Goal: Ask a question: Seek information or help from site administrators or community

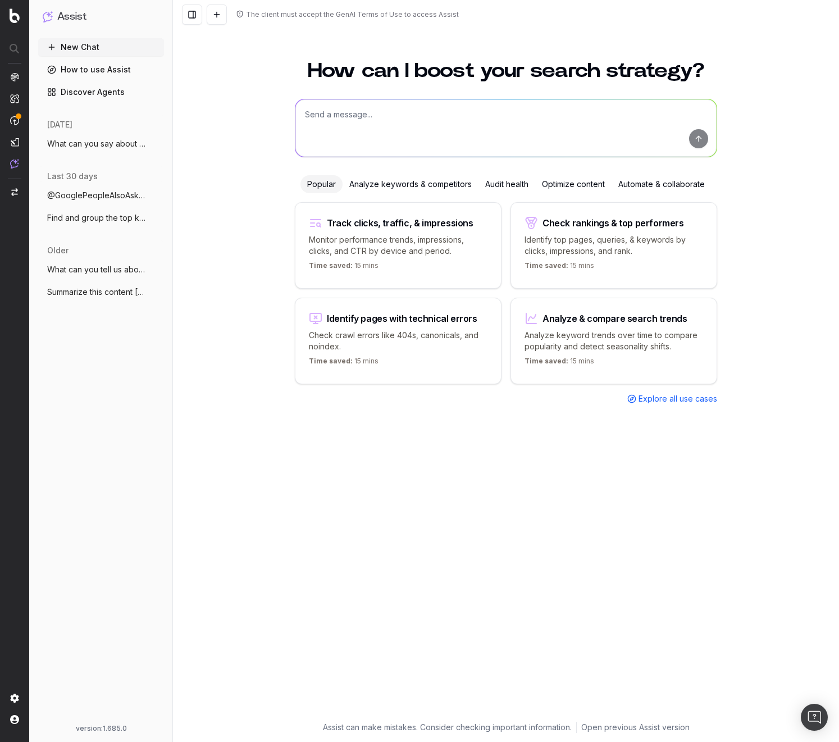
click at [450, 115] on textarea at bounding box center [506, 127] width 421 height 57
click at [88, 196] on span "@GooglePeopleAlsoAsk What is a LLM?" at bounding box center [96, 195] width 99 height 11
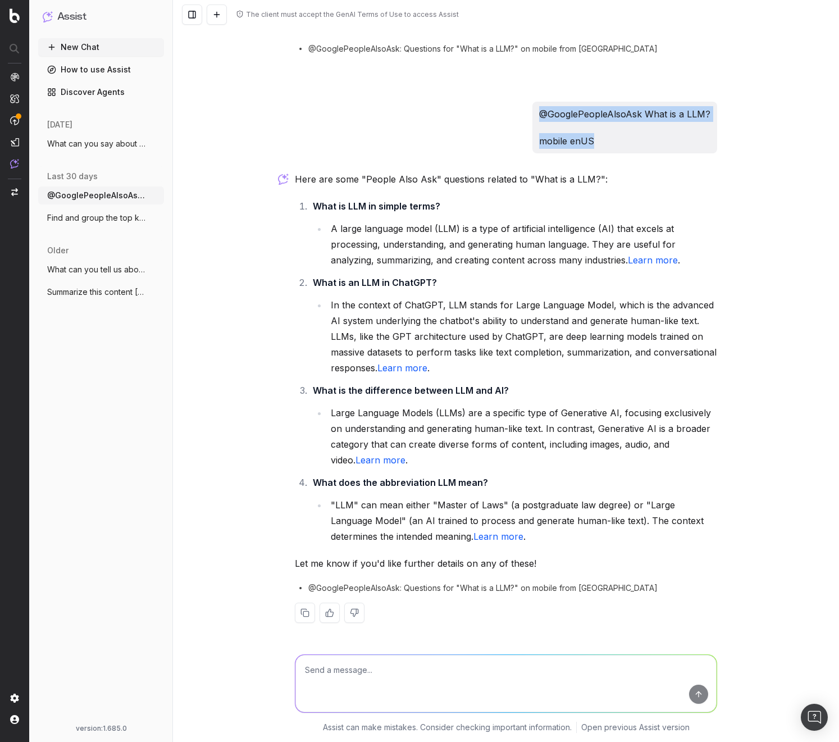
drag, startPoint x: 597, startPoint y: 143, endPoint x: 539, endPoint y: 117, distance: 62.6
click at [539, 117] on div "@GooglePeopleAlsoAsk What is a LLM? mobile enUS" at bounding box center [625, 128] width 185 height 52
copy div "@GooglePeopleAlsoAsk What is a LLM? mobile enUS"
click at [338, 681] on textarea at bounding box center [506, 683] width 421 height 57
paste textarea "@GooglePeopleAlsoAsk What is a LLM? mobile enUS"
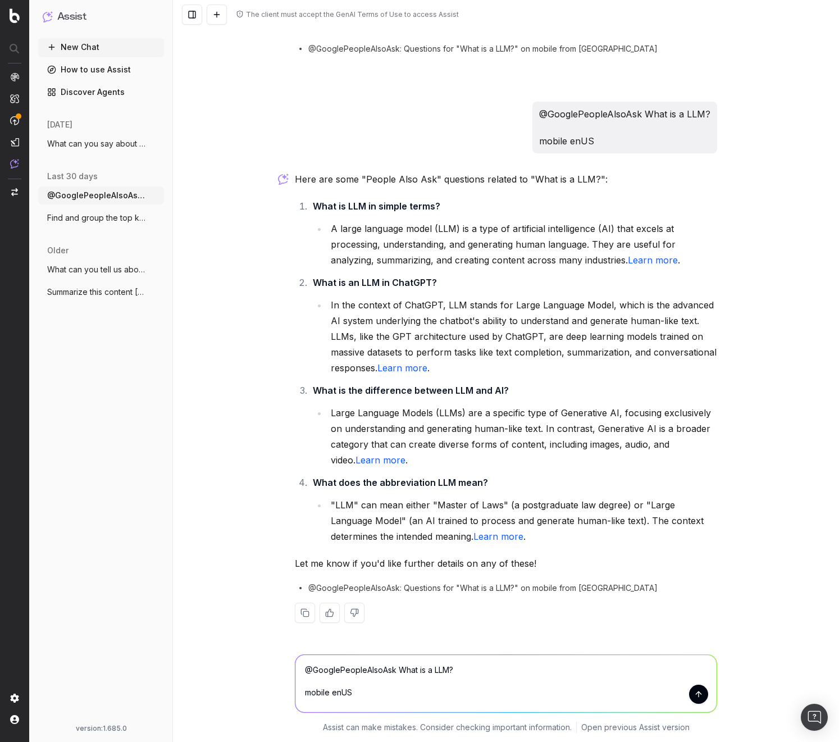
click at [438, 671] on textarea "@GooglePeopleAlsoAsk What is a LLM? mobile enUS" at bounding box center [506, 683] width 421 height 57
type textarea "@GooglePeopleAlsoAsk What is the MCP protocal? mobile enUS"
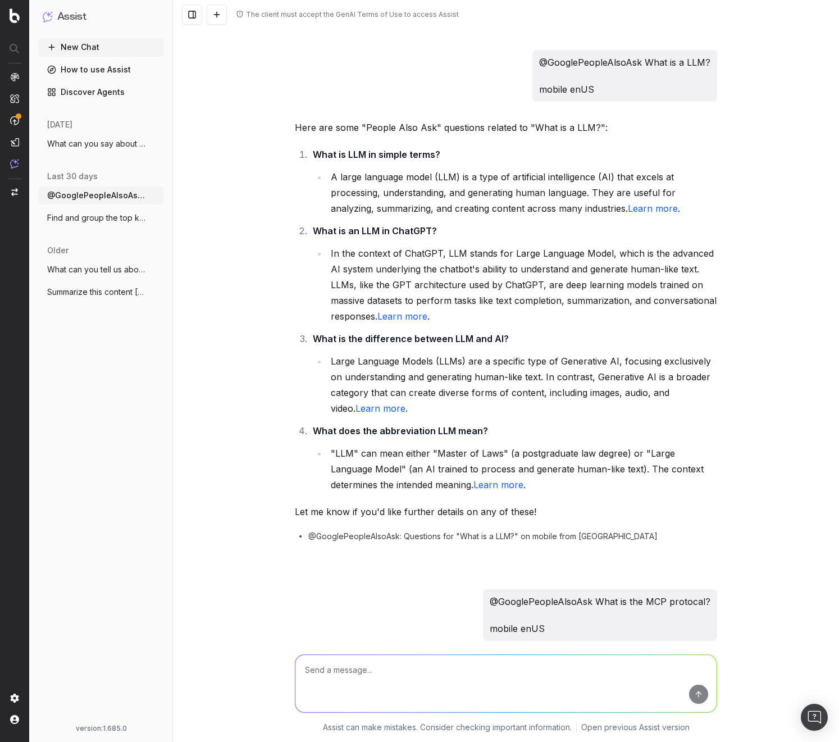
scroll to position [0, 0]
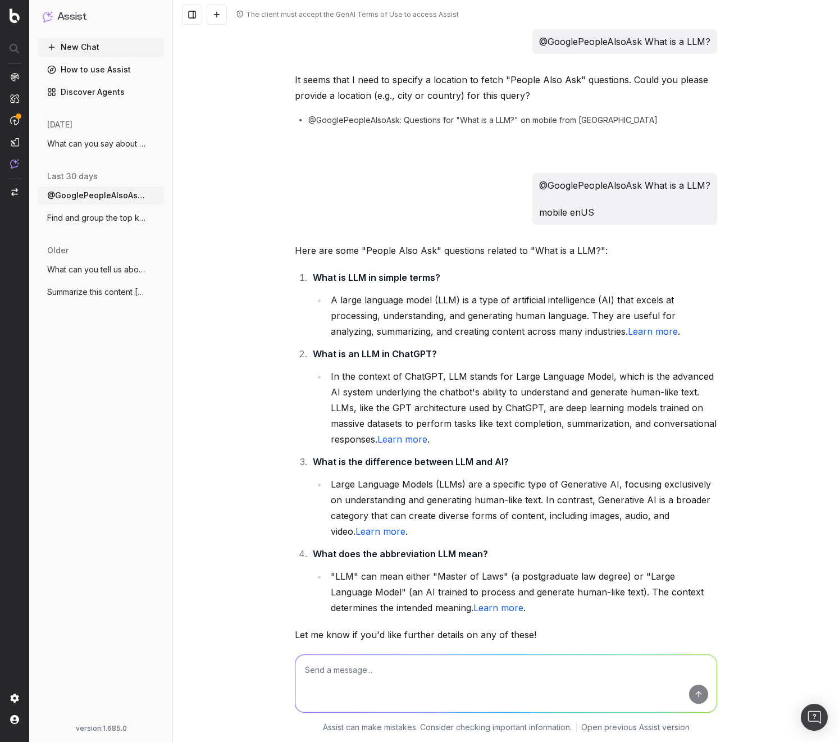
click at [112, 152] on button "What can you say about [PERSON_NAME]? H" at bounding box center [101, 144] width 126 height 18
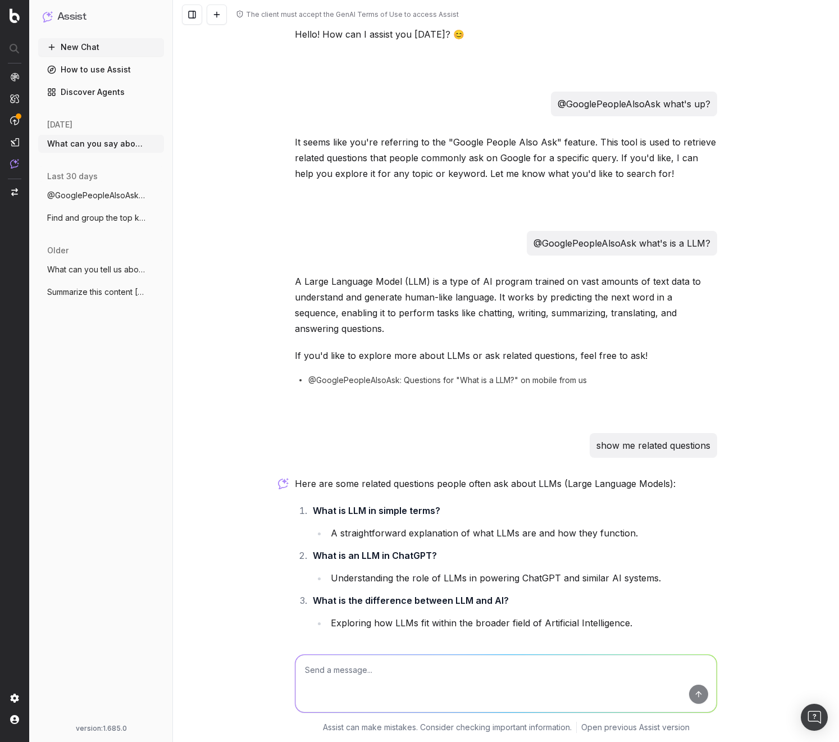
scroll to position [474, 0]
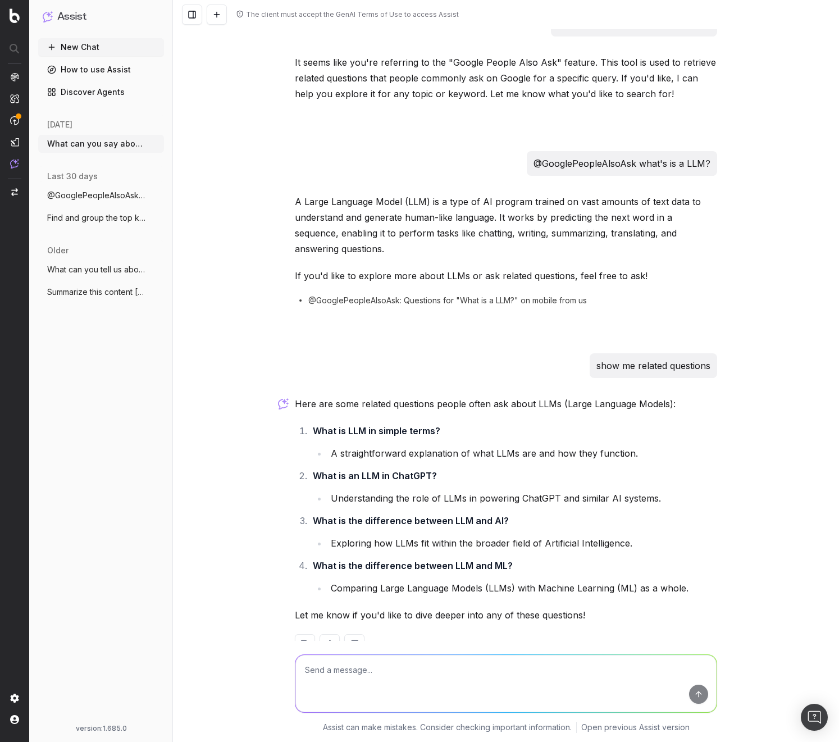
click at [601, 156] on p "@GooglePeopleAlsoAsk what's is a LLM?" at bounding box center [622, 164] width 177 height 16
copy p "@GooglePeopleAlsoAsk what's is a LLM?"
click at [219, 19] on button at bounding box center [217, 14] width 20 height 20
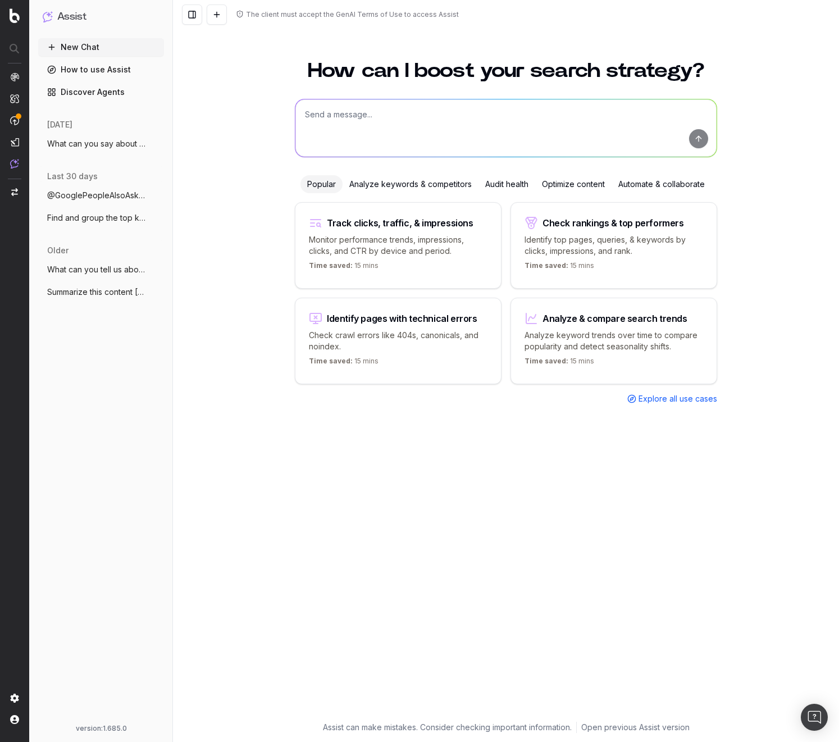
click at [528, 134] on textarea at bounding box center [506, 127] width 421 height 57
paste textarea "@GooglePeopleAlsoAsk what's is a LLM?"
type textarea "@GooglePeopleAlsoAsk what's is a LLM?"
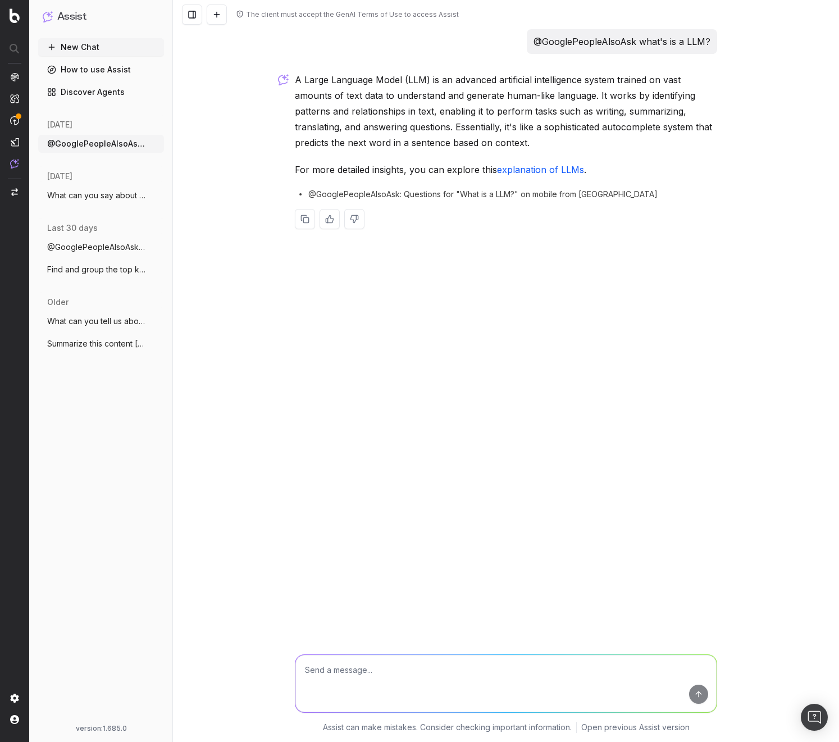
click at [741, 316] on div "The client must accept the GenAI Terms of Use to access Assist @GooglePeopleAls…" at bounding box center [506, 371] width 666 height 742
click at [544, 692] on textarea at bounding box center [506, 683] width 421 height 57
type textarea "show me related questions"
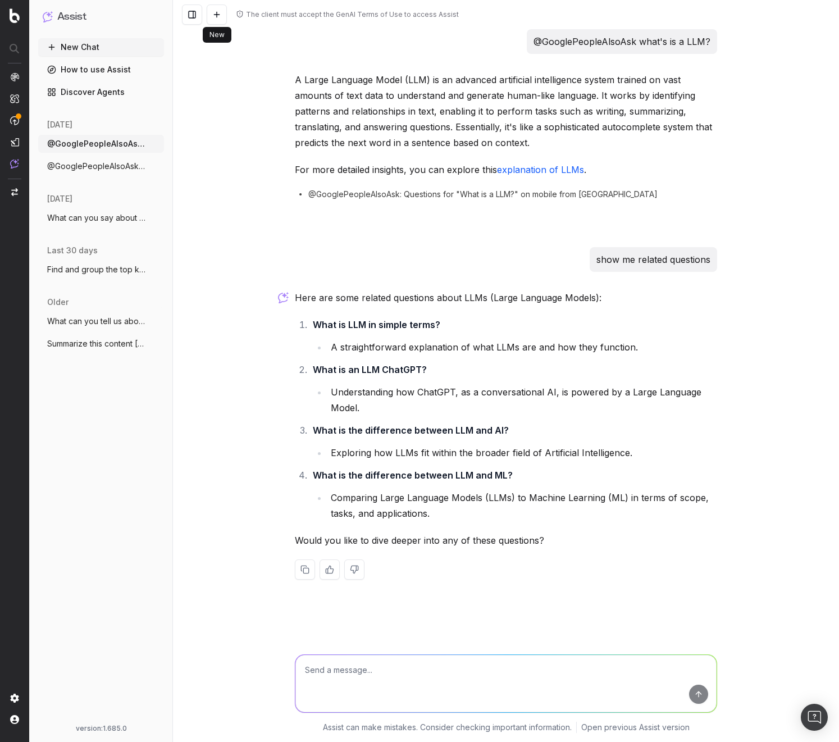
click at [211, 11] on button at bounding box center [217, 14] width 20 height 20
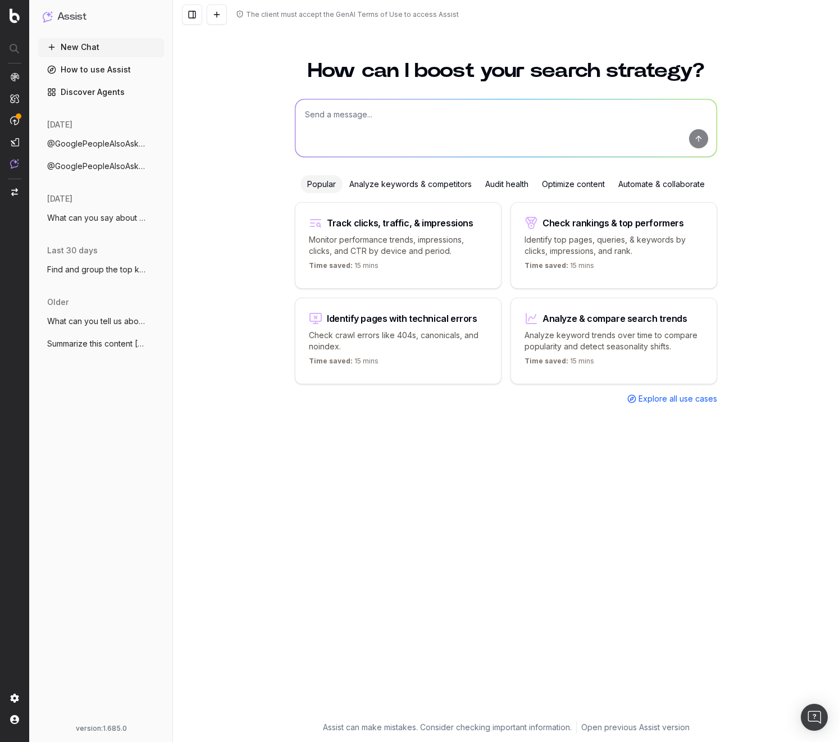
click at [365, 116] on textarea at bounding box center [506, 127] width 421 height 57
type textarea "@GooglePeopleAlsoAsk show me related question to "What is a LLM?""
